Goal: Register for event/course

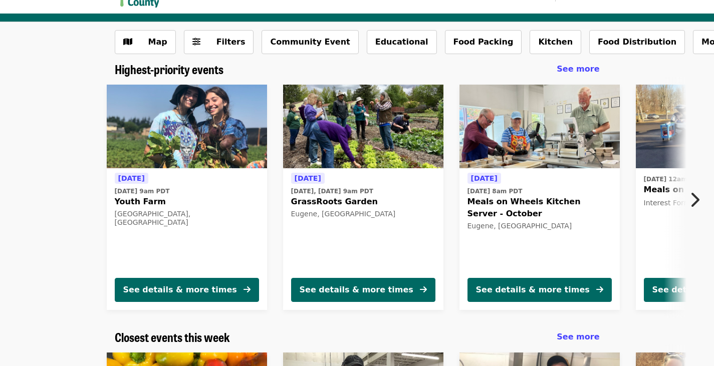
scroll to position [30, 0]
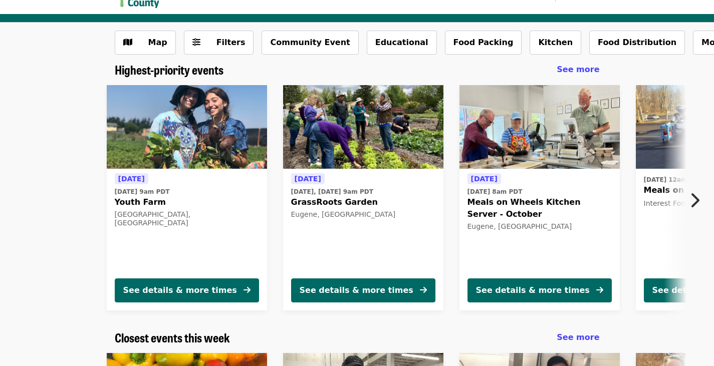
click at [341, 205] on span "GrassRoots Garden" at bounding box center [363, 202] width 144 height 12
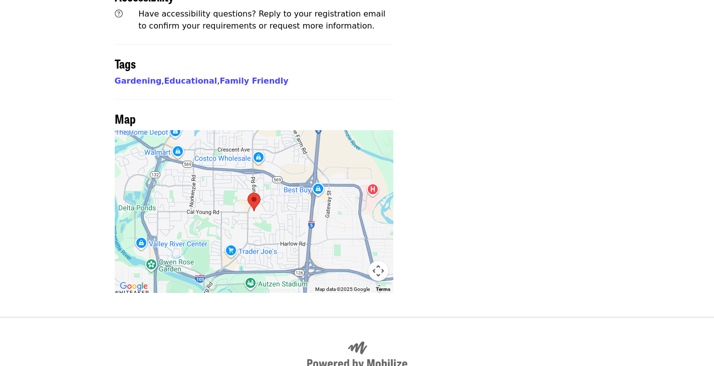
scroll to position [774, 0]
click at [176, 190] on div at bounding box center [254, 211] width 279 height 163
click at [380, 260] on button "Map camera controls" at bounding box center [378, 270] width 20 height 20
click at [308, 235] on button "Move left" at bounding box center [303, 245] width 20 height 20
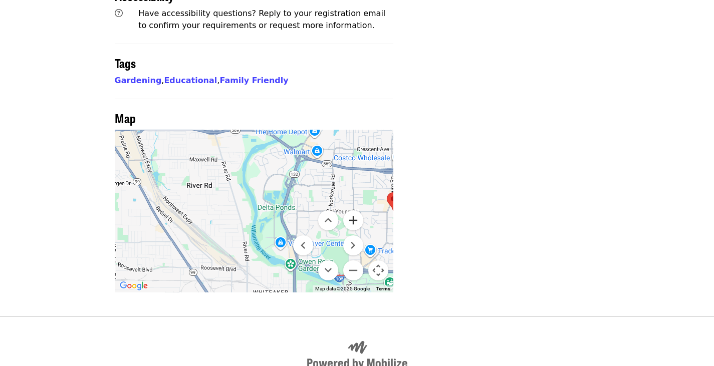
click at [349, 210] on button "Zoom in" at bounding box center [353, 220] width 20 height 20
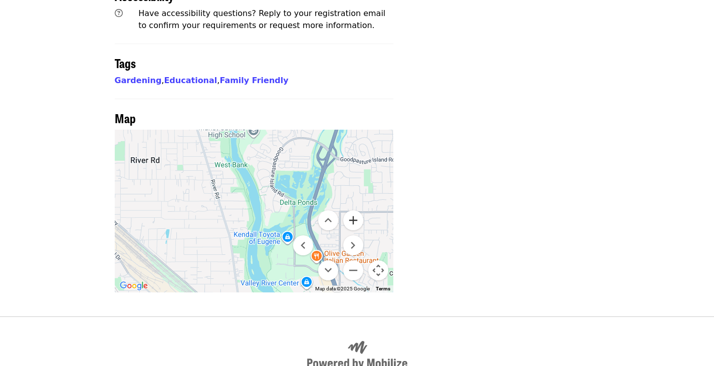
click at [349, 210] on button "Zoom in" at bounding box center [353, 220] width 20 height 20
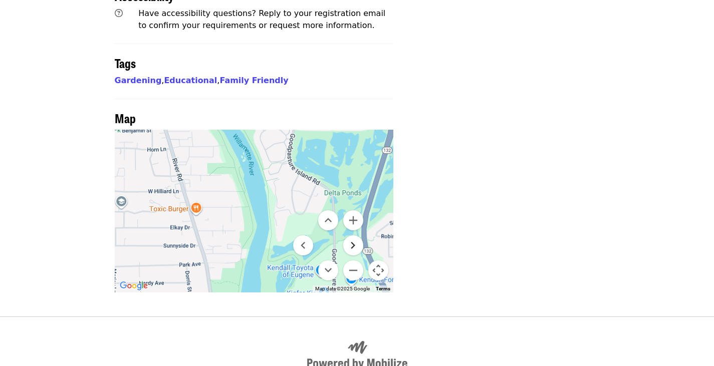
click at [355, 235] on button "Move right" at bounding box center [353, 245] width 20 height 20
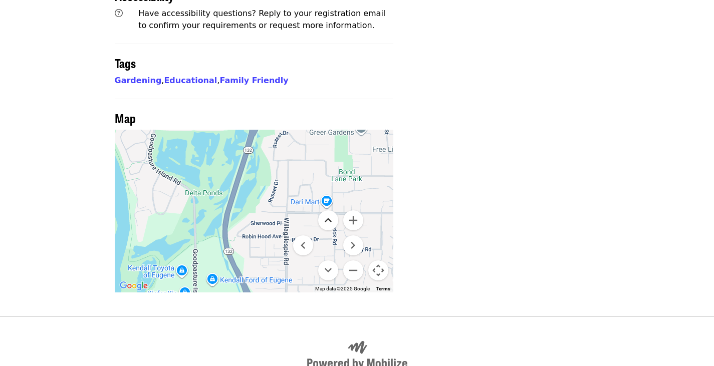
click at [327, 210] on button "Move up" at bounding box center [328, 220] width 20 height 20
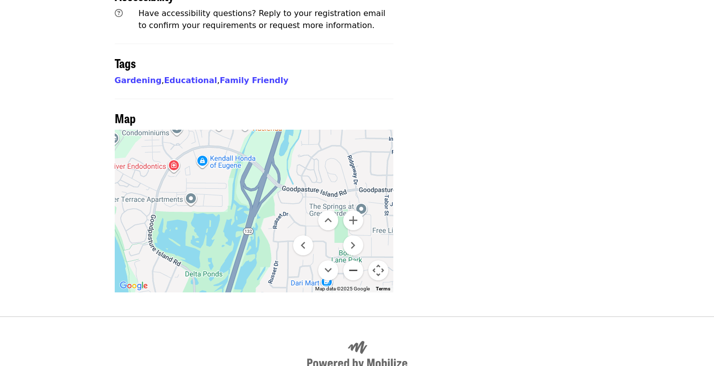
click at [352, 260] on button "Zoom out" at bounding box center [353, 270] width 20 height 20
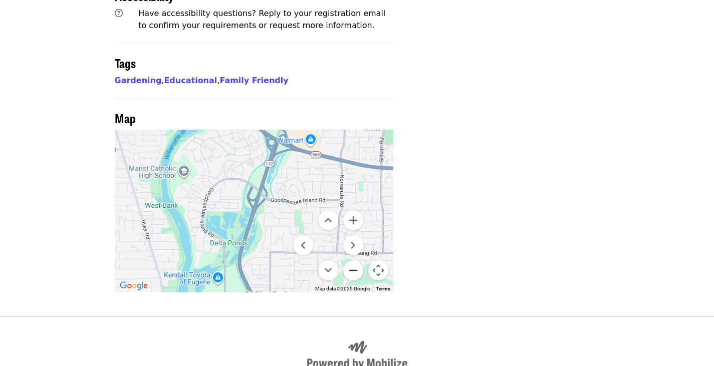
click at [352, 260] on button "Zoom out" at bounding box center [353, 270] width 20 height 20
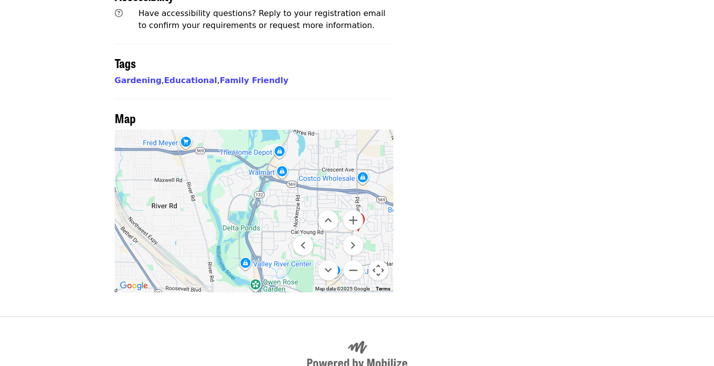
drag, startPoint x: 268, startPoint y: 190, endPoint x: 215, endPoint y: 164, distance: 59.1
click at [215, 164] on div at bounding box center [254, 211] width 279 height 163
click at [380, 260] on button "Map camera controls" at bounding box center [378, 270] width 20 height 20
